Goal: Transaction & Acquisition: Purchase product/service

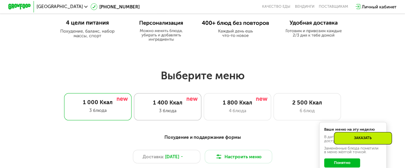
scroll to position [306, 0]
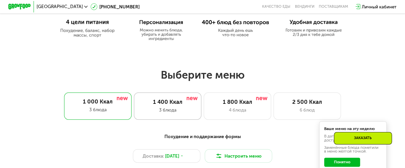
click at [168, 105] on div "1 400 Ккал" at bounding box center [168, 101] width 56 height 7
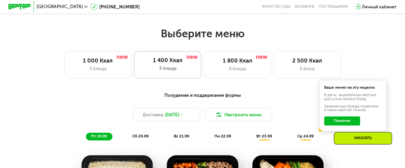
scroll to position [359, 0]
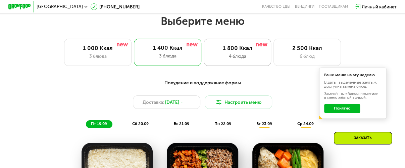
click at [229, 54] on div "1 800 Ккал 4 блюда" at bounding box center [237, 52] width 67 height 27
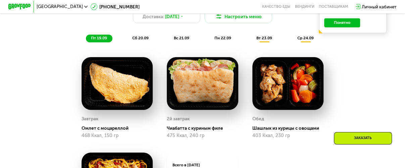
scroll to position [440, 0]
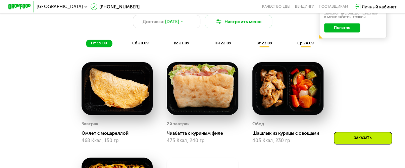
click at [123, 47] on div "пт 19.09 сб 20.09 вс 21.09 пн 22.09 вт 23.09 ср 24.09" at bounding box center [203, 44] width 234 height 8
click at [134, 45] on span "сб 20.09" at bounding box center [140, 43] width 16 height 5
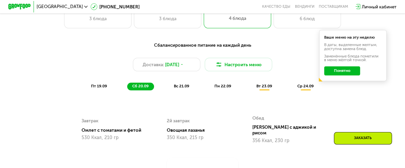
scroll to position [386, 0]
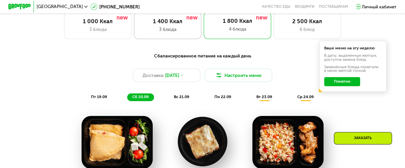
click at [170, 38] on div "1 400 Ккал 3 блюда" at bounding box center [167, 25] width 67 height 27
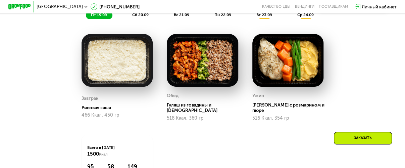
scroll to position [467, 0]
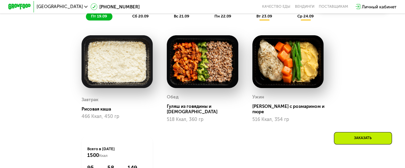
click at [138, 18] on span "сб 20.09" at bounding box center [140, 16] width 16 height 5
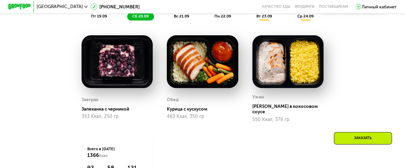
click at [176, 17] on span "вс 21.09" at bounding box center [181, 16] width 15 height 5
click at [215, 18] on span "пн 22.09" at bounding box center [222, 16] width 17 height 5
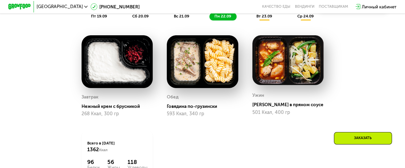
click at [272, 18] on span "вт 23.09" at bounding box center [264, 16] width 16 height 5
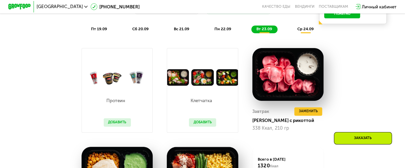
scroll to position [453, 0]
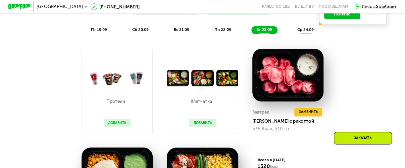
click at [300, 32] on span "ср 24.09" at bounding box center [305, 29] width 16 height 5
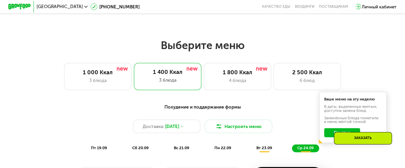
scroll to position [333, 0]
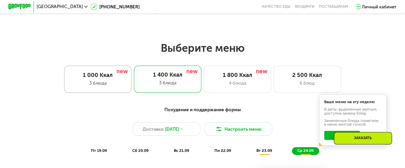
click at [92, 86] on div "3 блюда" at bounding box center [98, 83] width 56 height 7
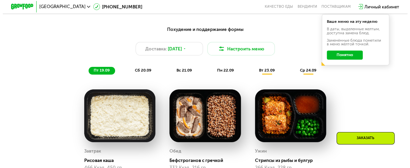
scroll to position [413, 0]
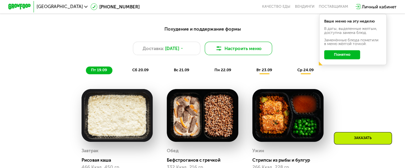
click at [258, 52] on button "Настроить меню" at bounding box center [238, 48] width 67 height 13
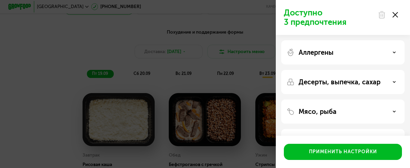
click at [389, 113] on div "Мясо, рыба" at bounding box center [343, 111] width 113 height 8
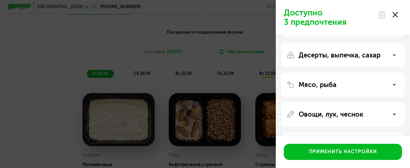
click at [389, 113] on div "Овощи, лук, чеснок" at bounding box center [343, 114] width 113 height 8
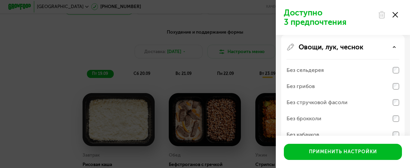
scroll to position [107, 0]
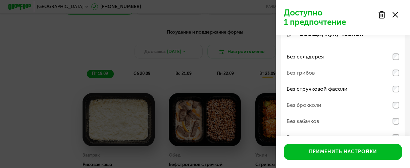
click at [398, 101] on div "Без брокколи" at bounding box center [343, 105] width 113 height 16
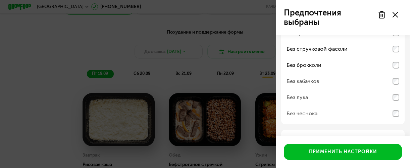
scroll to position [148, 0]
click at [395, 84] on div "Без кабачков" at bounding box center [343, 81] width 113 height 16
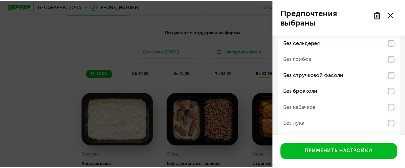
scroll to position [121, 0]
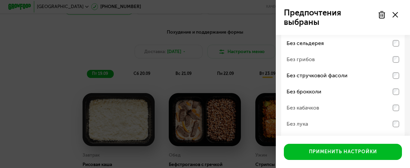
click at [397, 114] on div "Без кабачков" at bounding box center [343, 108] width 113 height 16
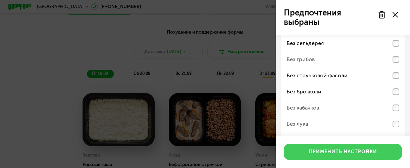
click at [353, 146] on button "Применить настройки" at bounding box center [343, 152] width 118 height 16
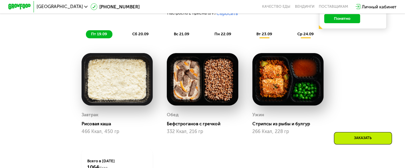
scroll to position [453, 0]
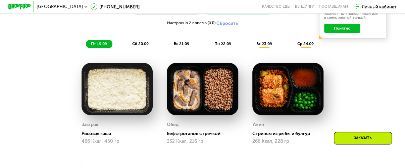
click at [144, 48] on div "сб 20.09" at bounding box center [140, 44] width 27 height 8
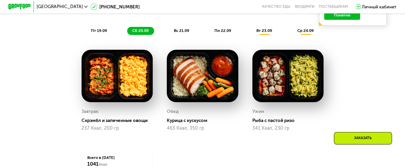
scroll to position [467, 0]
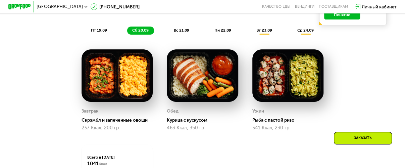
click at [181, 33] on span "вс 21.09" at bounding box center [181, 30] width 15 height 5
click at [221, 29] on div "Похудение и поддержание формы Доставка: [DATE] Настроить меню Настроено 2 прием…" at bounding box center [202, 3] width 333 height 63
click at [224, 33] on span "пн 22.09" at bounding box center [222, 30] width 17 height 5
